Goal: Browse casually

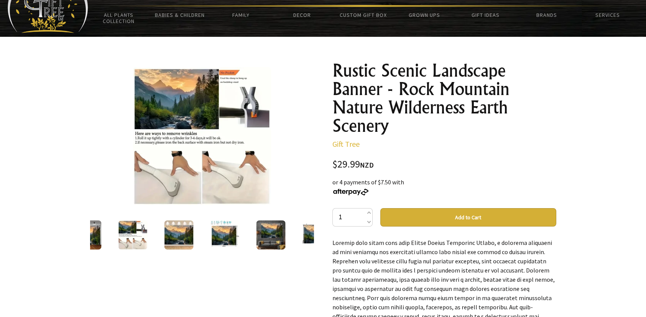
click at [93, 230] on img at bounding box center [86, 234] width 29 height 29
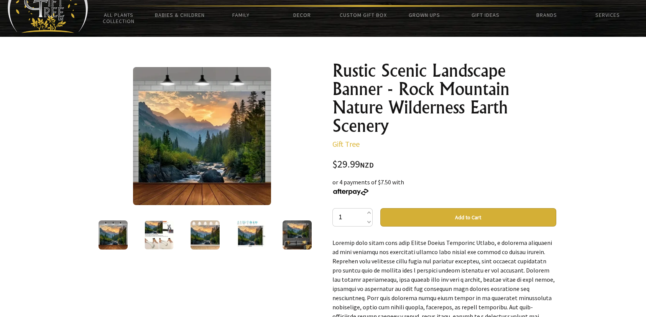
click at [156, 233] on img at bounding box center [159, 234] width 29 height 29
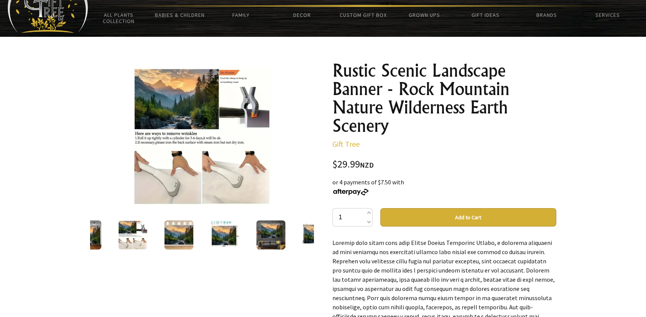
click at [162, 233] on div at bounding box center [179, 235] width 46 height 32
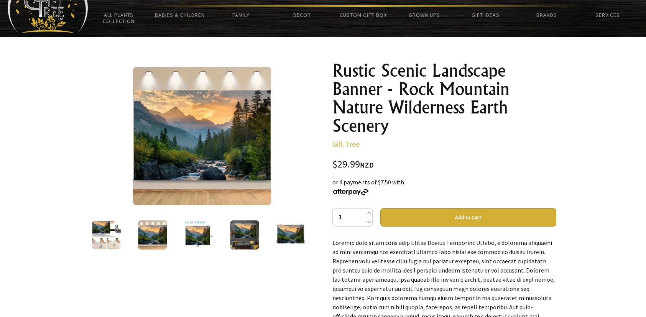
click at [196, 235] on img at bounding box center [198, 234] width 29 height 29
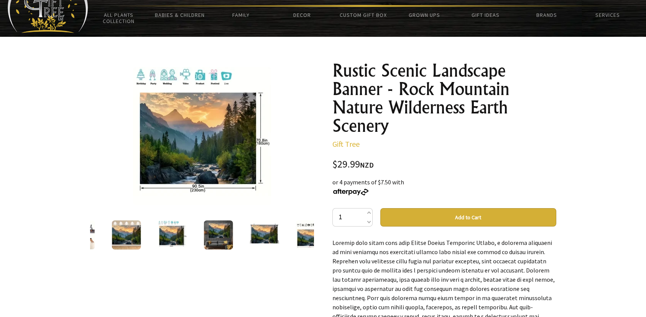
click at [217, 235] on img at bounding box center [218, 234] width 29 height 29
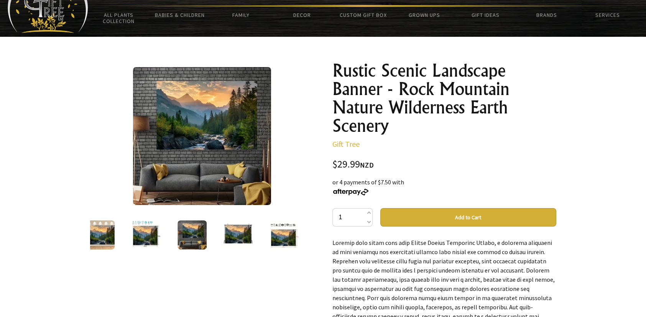
click at [223, 235] on img at bounding box center [237, 234] width 29 height 29
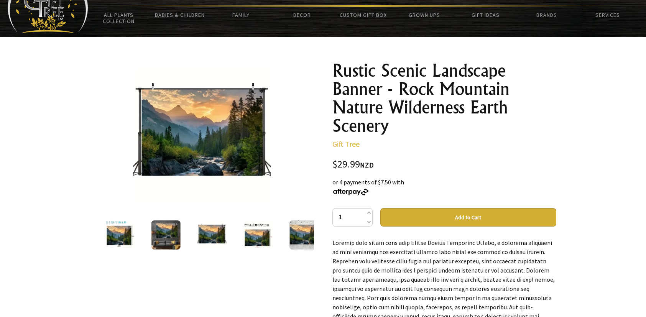
click at [165, 236] on img at bounding box center [165, 234] width 29 height 29
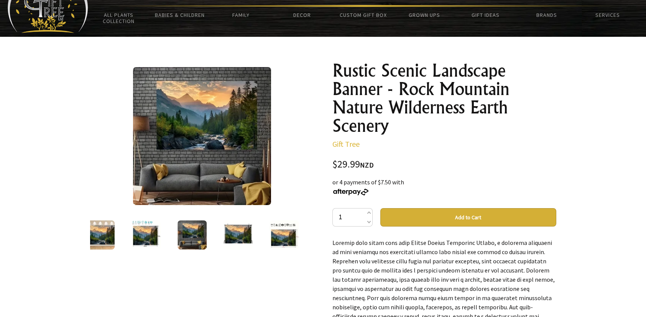
click at [232, 235] on img at bounding box center [237, 234] width 29 height 29
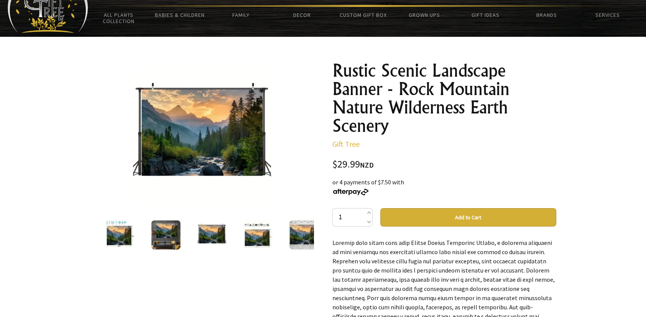
click at [249, 237] on img at bounding box center [257, 234] width 29 height 29
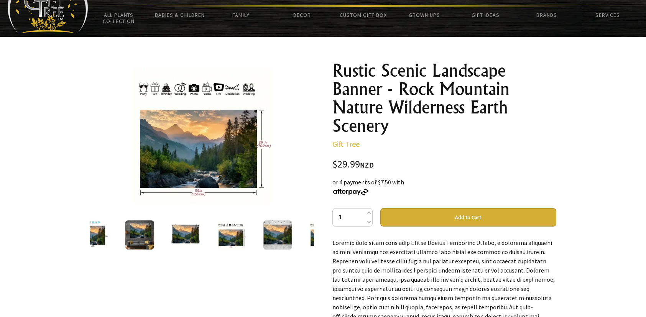
click at [260, 232] on div at bounding box center [278, 235] width 46 height 32
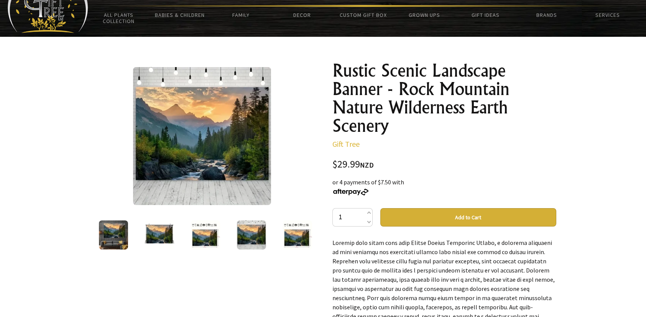
click at [289, 234] on img at bounding box center [296, 234] width 29 height 29
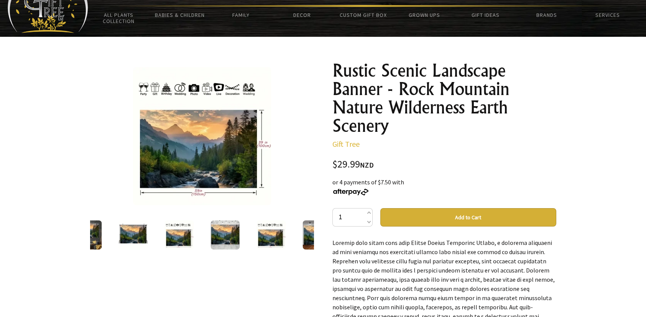
click at [271, 236] on img at bounding box center [270, 234] width 29 height 29
click at [230, 232] on img at bounding box center [224, 234] width 29 height 29
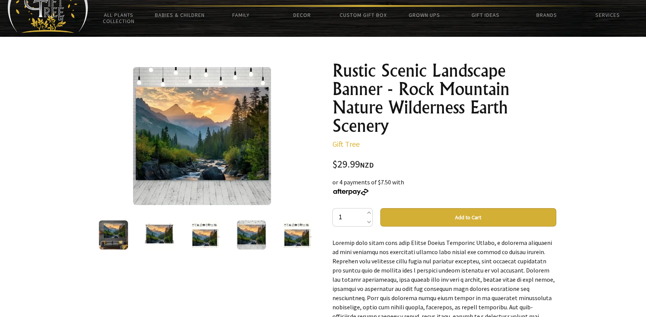
click at [282, 236] on img at bounding box center [296, 234] width 29 height 29
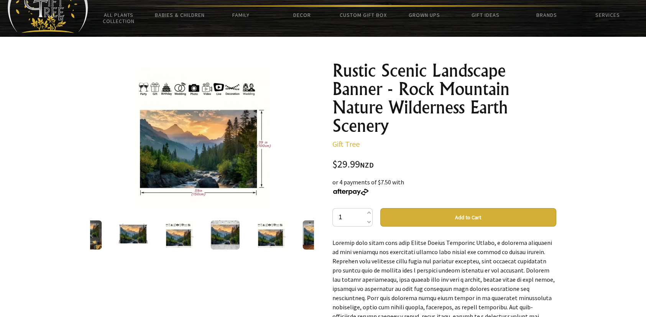
click at [282, 236] on img at bounding box center [270, 234] width 29 height 29
click at [302, 238] on img at bounding box center [316, 234] width 29 height 29
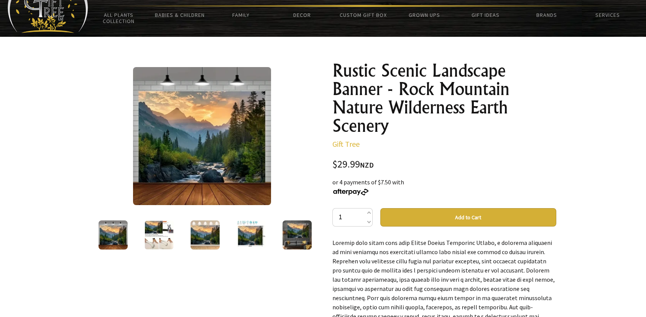
click at [163, 233] on img at bounding box center [159, 234] width 29 height 29
